Goal: Task Accomplishment & Management: Manage account settings

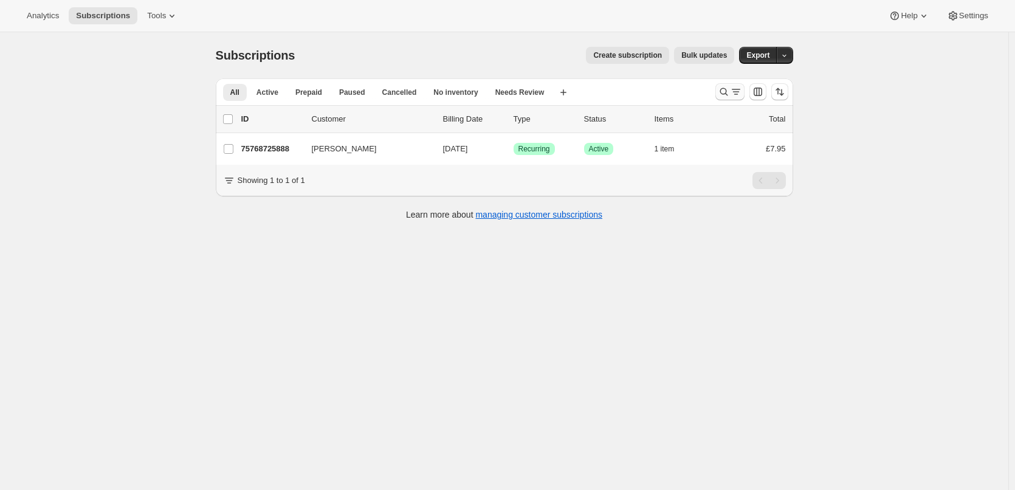
click at [728, 92] on icon "Search and filter results" at bounding box center [724, 92] width 12 height 12
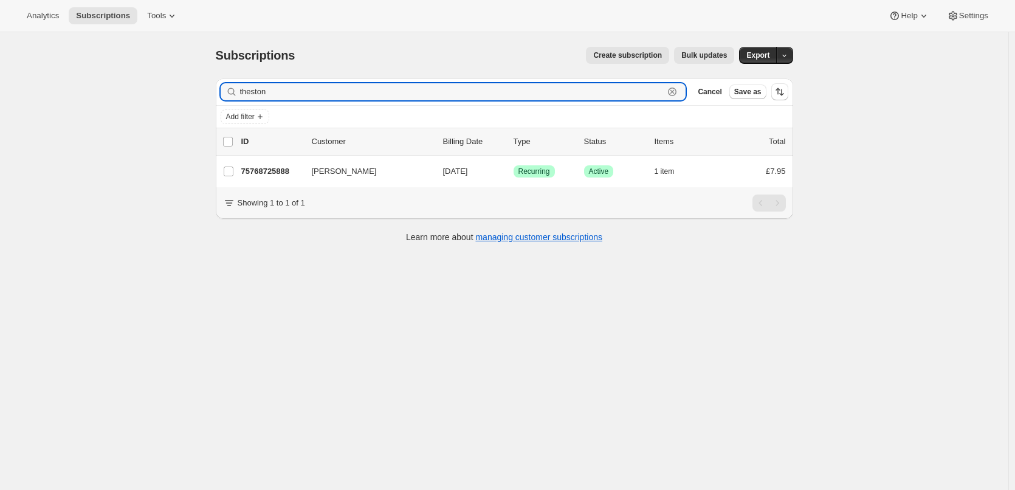
click at [678, 94] on icon "button" at bounding box center [672, 92] width 12 height 12
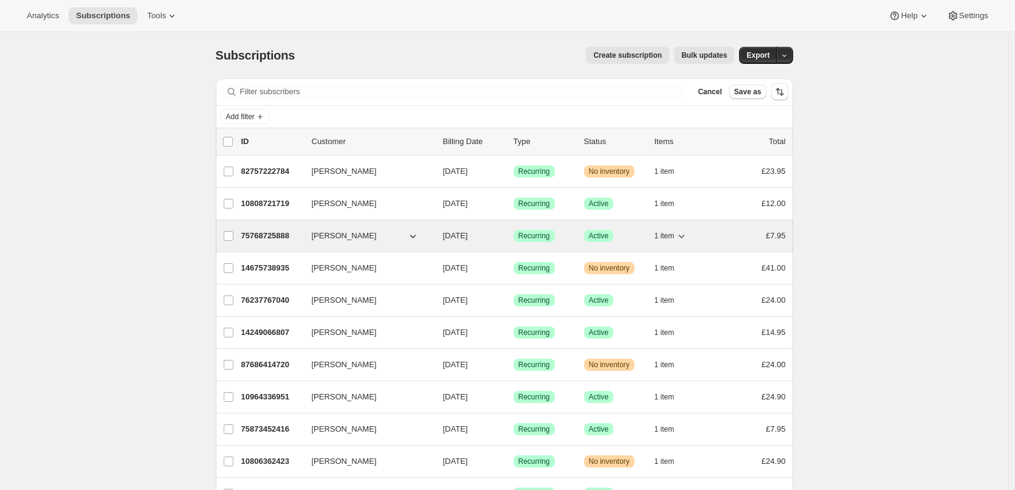
click at [273, 235] on p "75768725888" at bounding box center [271, 236] width 61 height 12
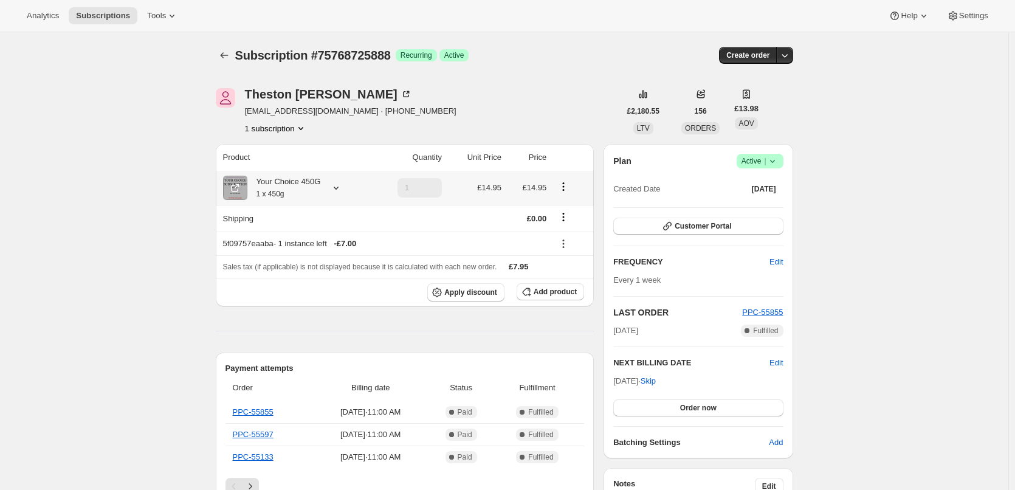
click at [285, 188] on div "Your Choice 450G 1 x 450g" at bounding box center [284, 188] width 74 height 24
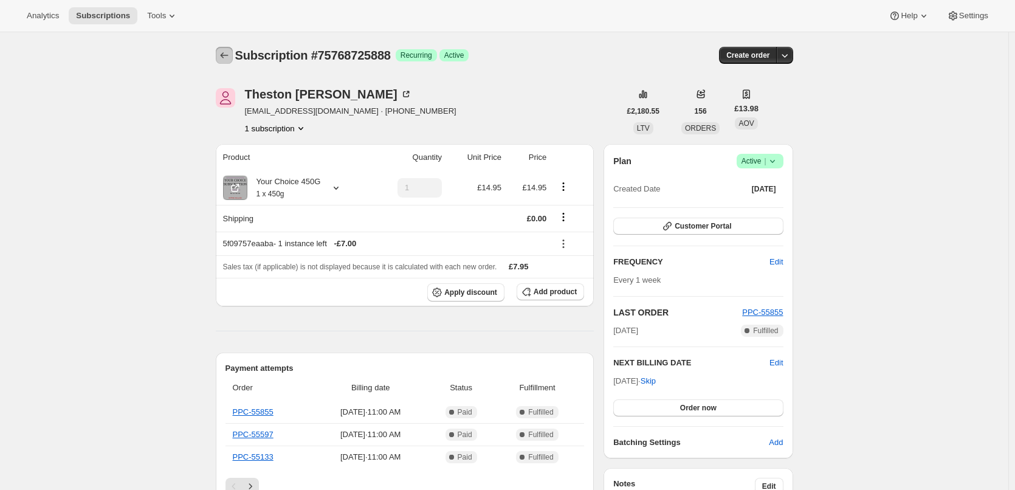
click at [230, 57] on icon "Subscriptions" at bounding box center [224, 55] width 12 height 12
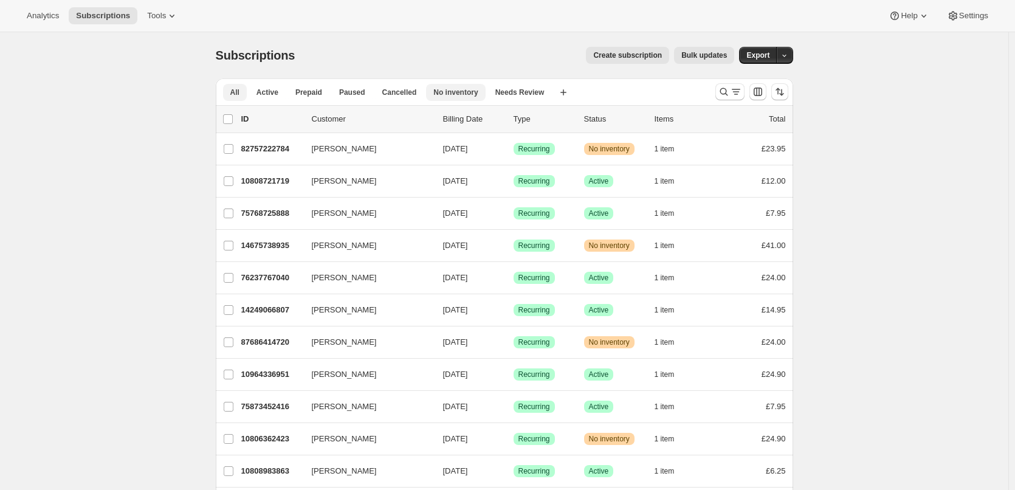
click at [465, 96] on span "No inventory" at bounding box center [455, 93] width 44 height 10
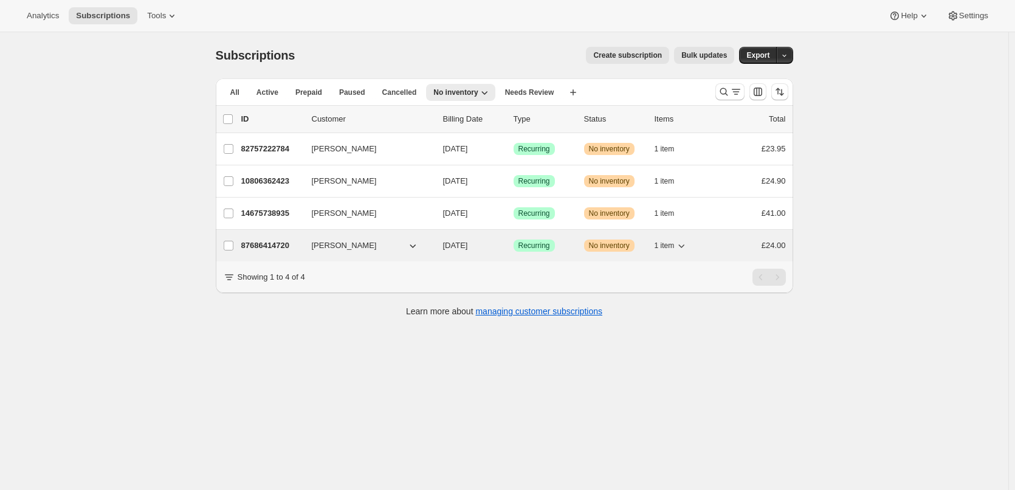
click at [263, 241] on p "87686414720" at bounding box center [271, 245] width 61 height 12
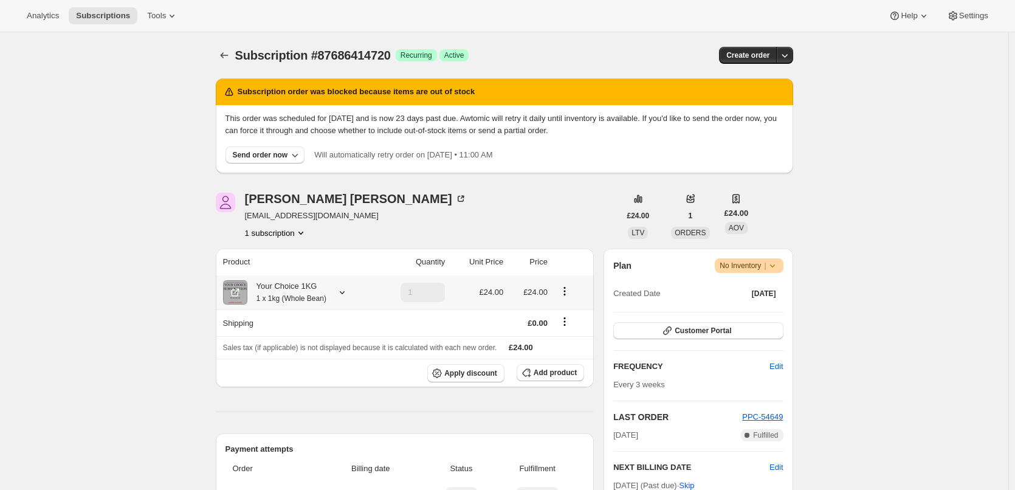
click at [290, 284] on div "Your Choice 1KG 1 x 1kg (Whole Bean)" at bounding box center [286, 292] width 79 height 24
click at [224, 52] on icon "Subscriptions" at bounding box center [224, 55] width 12 height 12
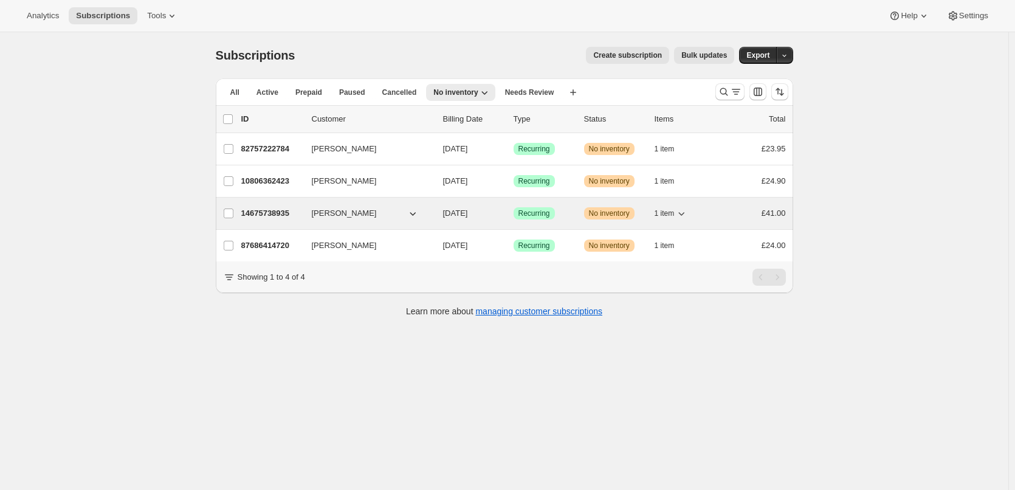
click at [277, 211] on p "14675738935" at bounding box center [271, 213] width 61 height 12
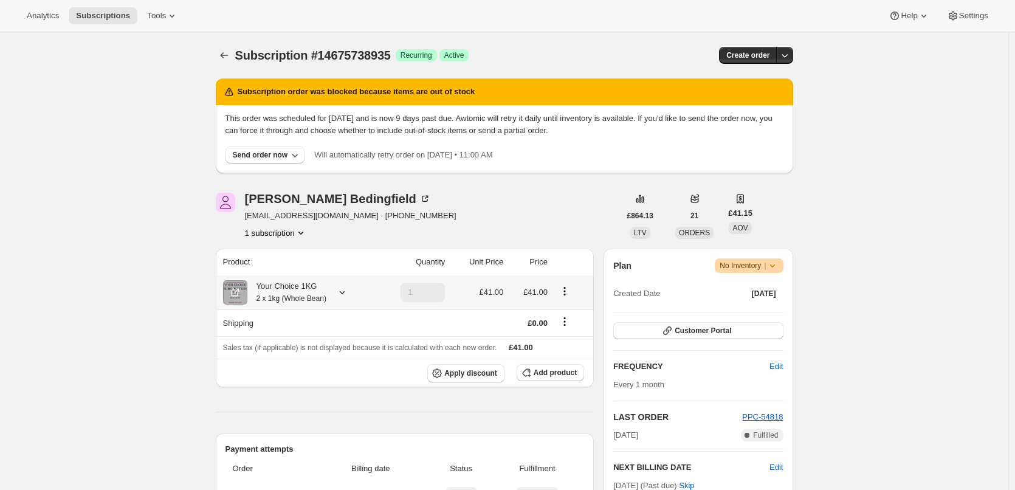
click at [289, 289] on div "Your Choice 1KG 2 x 1kg (Whole Bean)" at bounding box center [286, 292] width 79 height 24
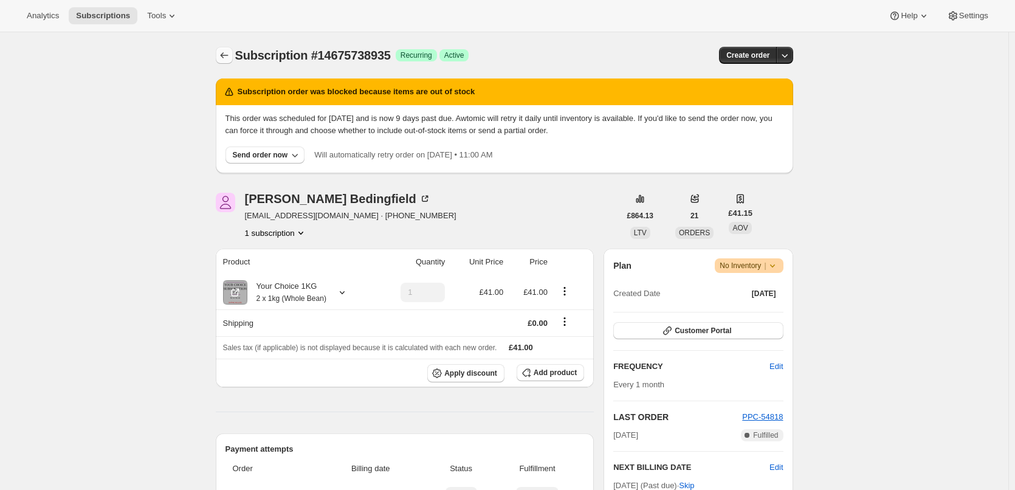
click at [229, 61] on icon "Subscriptions" at bounding box center [224, 55] width 12 height 12
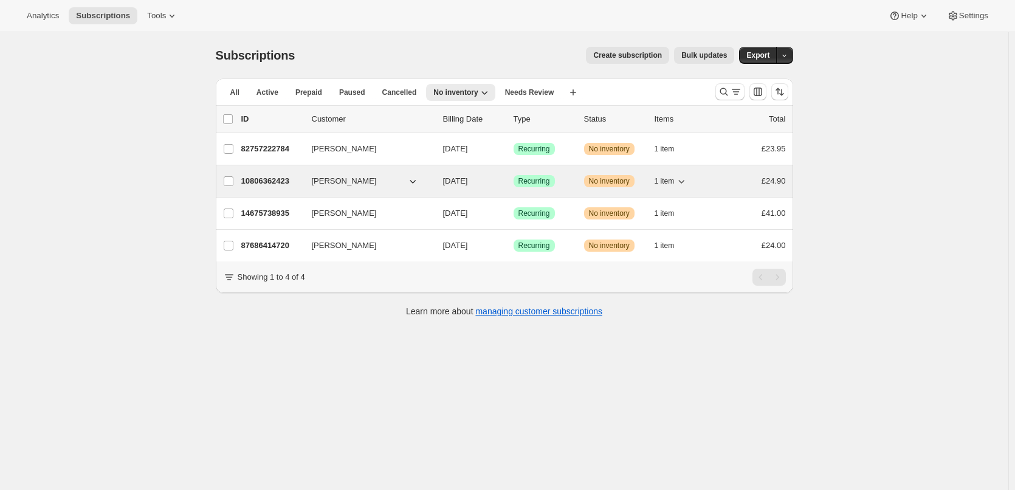
click at [277, 179] on p "10806362423" at bounding box center [271, 181] width 61 height 12
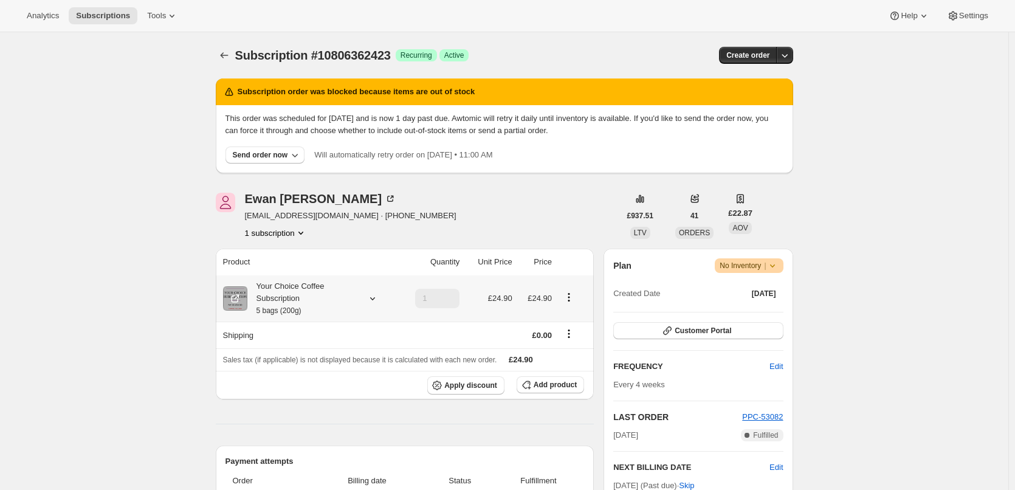
click at [270, 298] on div "Your Choice Coffee Subscription 5 bags (200g)" at bounding box center [301, 298] width 109 height 36
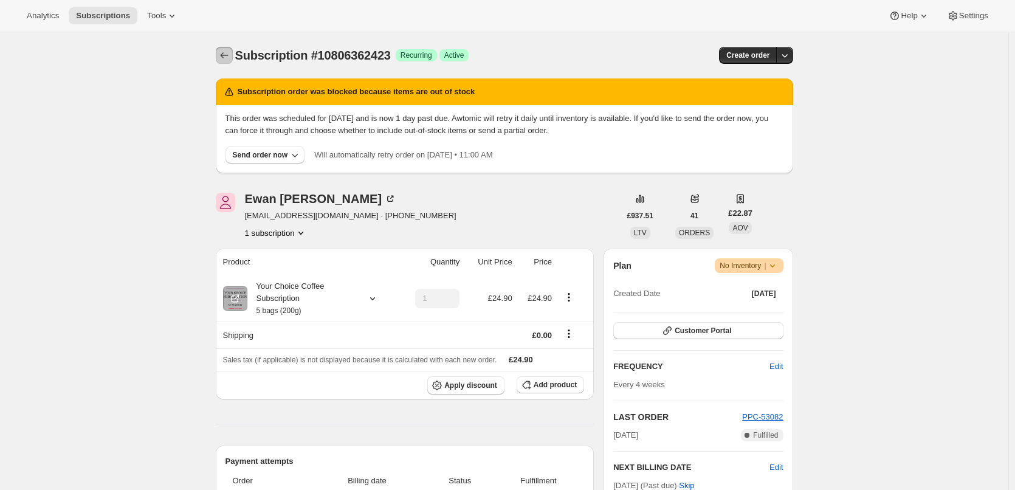
click at [227, 58] on icon "Subscriptions" at bounding box center [224, 55] width 12 height 12
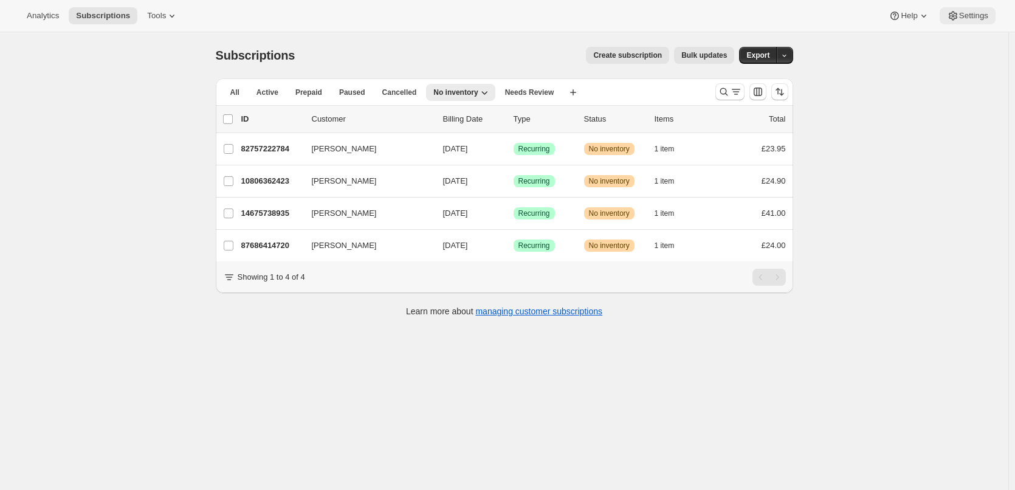
click at [959, 17] on icon at bounding box center [953, 16] width 12 height 12
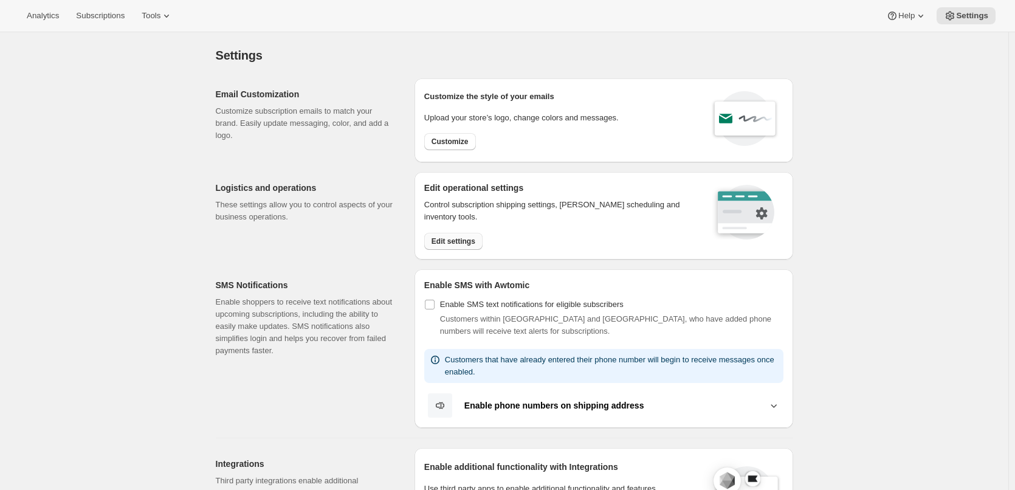
click at [468, 244] on span "Edit settings" at bounding box center [453, 241] width 44 height 10
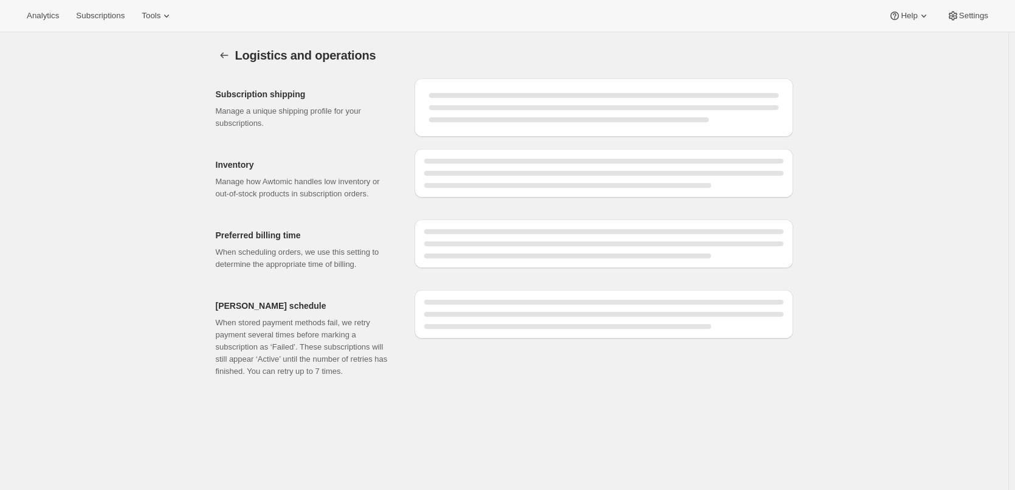
select select "DAY"
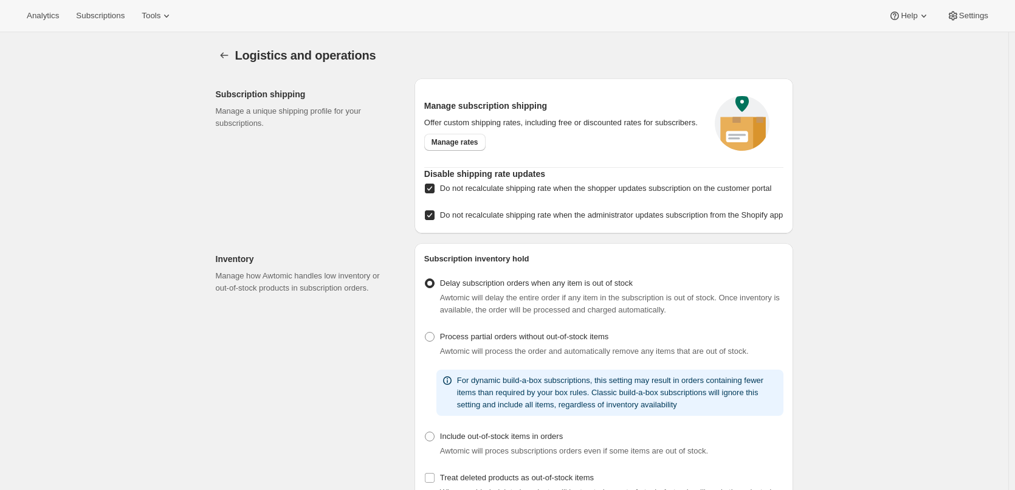
checkbox input "true"
select select "11:00"
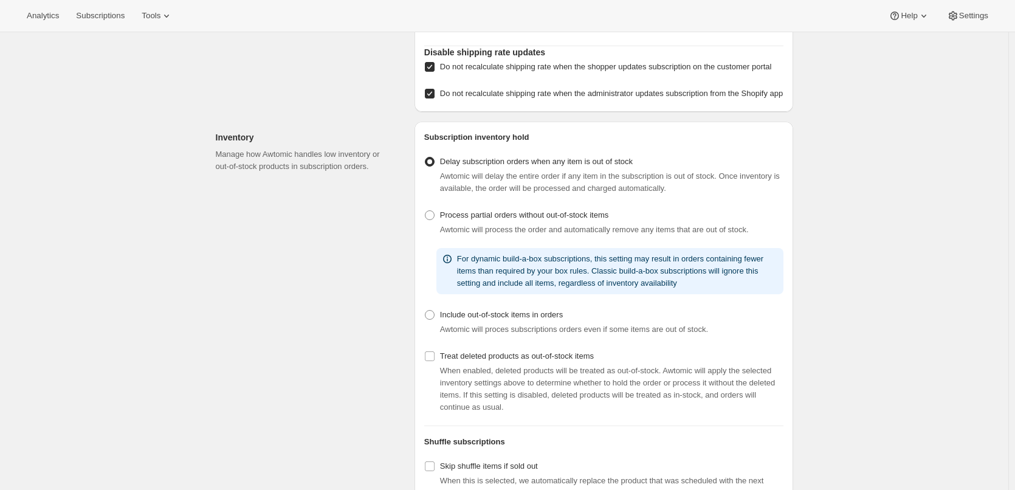
scroll to position [182, 0]
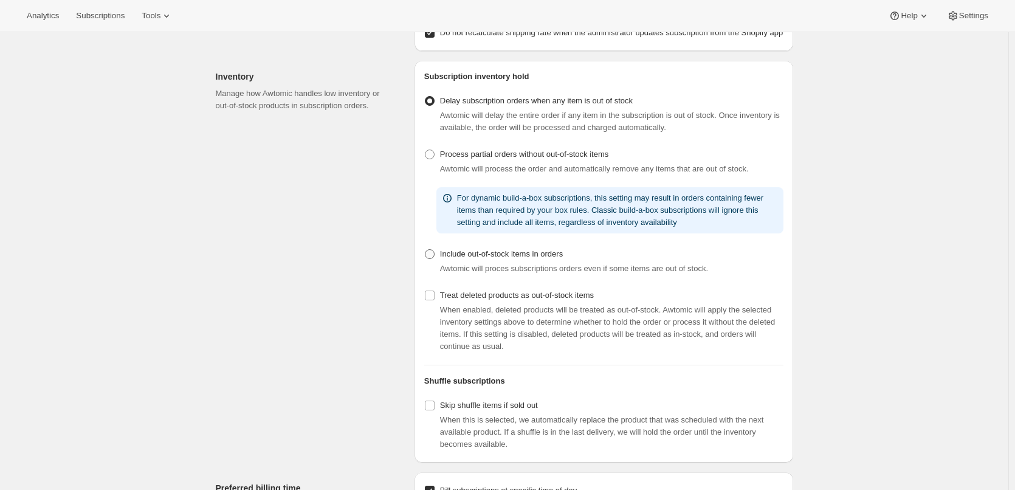
click at [435, 259] on span at bounding box center [430, 254] width 10 height 10
click at [425, 250] on input "Include out-of-stock items in orders" at bounding box center [425, 249] width 1 height 1
radio input "true"
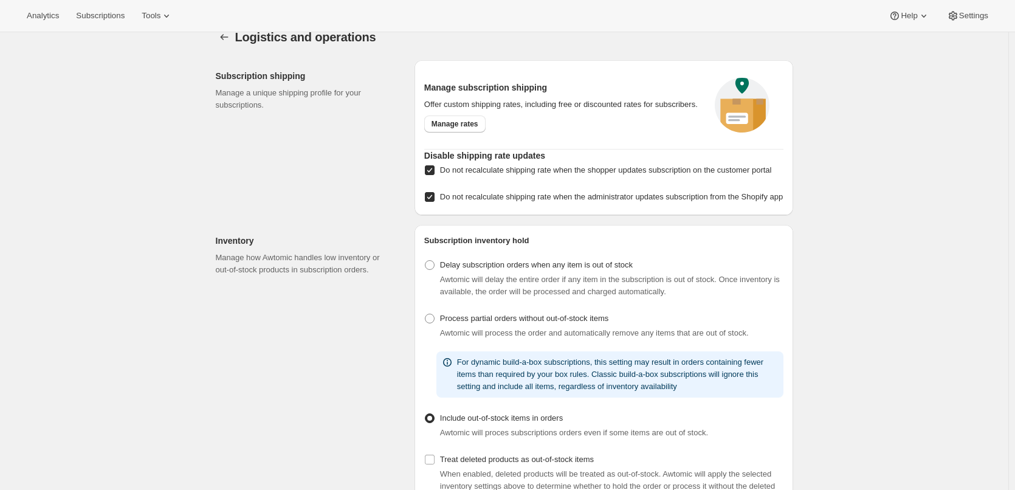
scroll to position [0, 0]
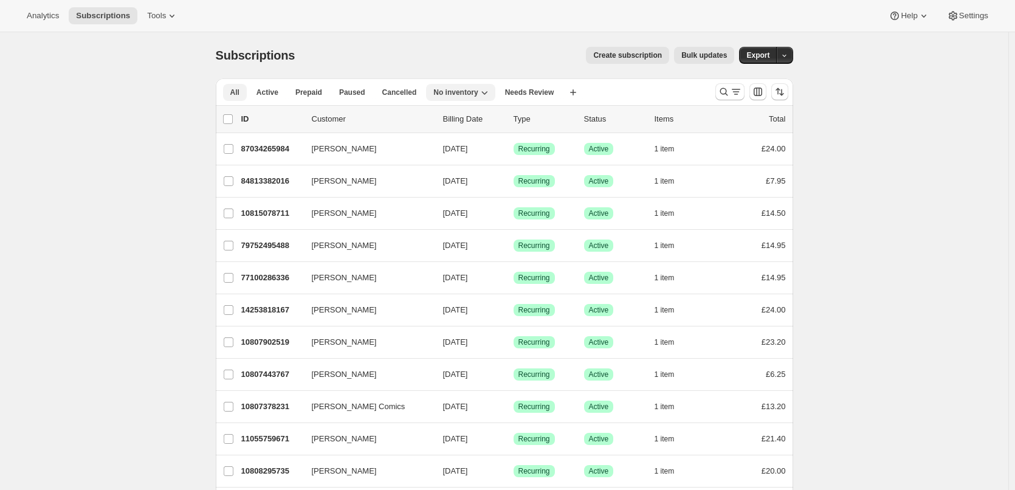
click at [228, 97] on button "All" at bounding box center [235, 92] width 24 height 17
click at [437, 95] on span "No inventory" at bounding box center [455, 93] width 44 height 10
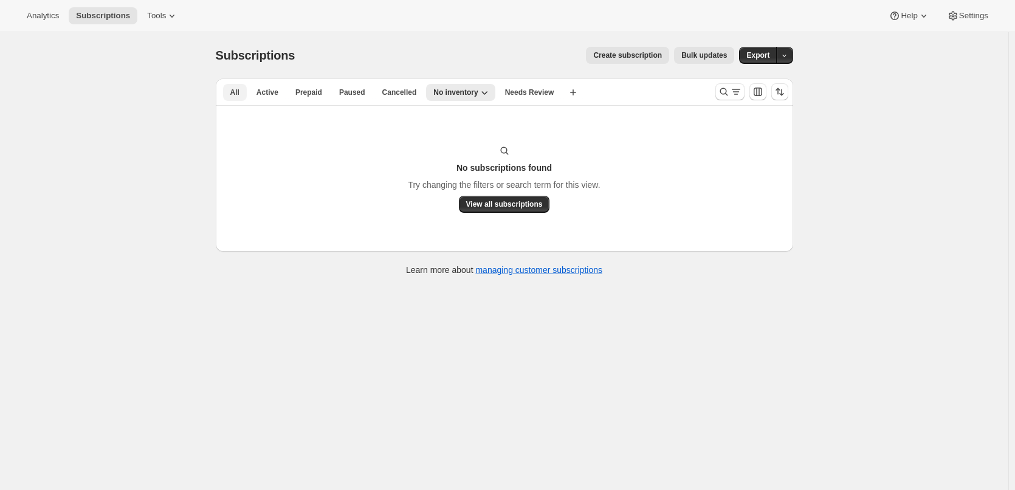
click at [239, 91] on span "All" at bounding box center [234, 93] width 9 height 10
